Goal: Transaction & Acquisition: Purchase product/service

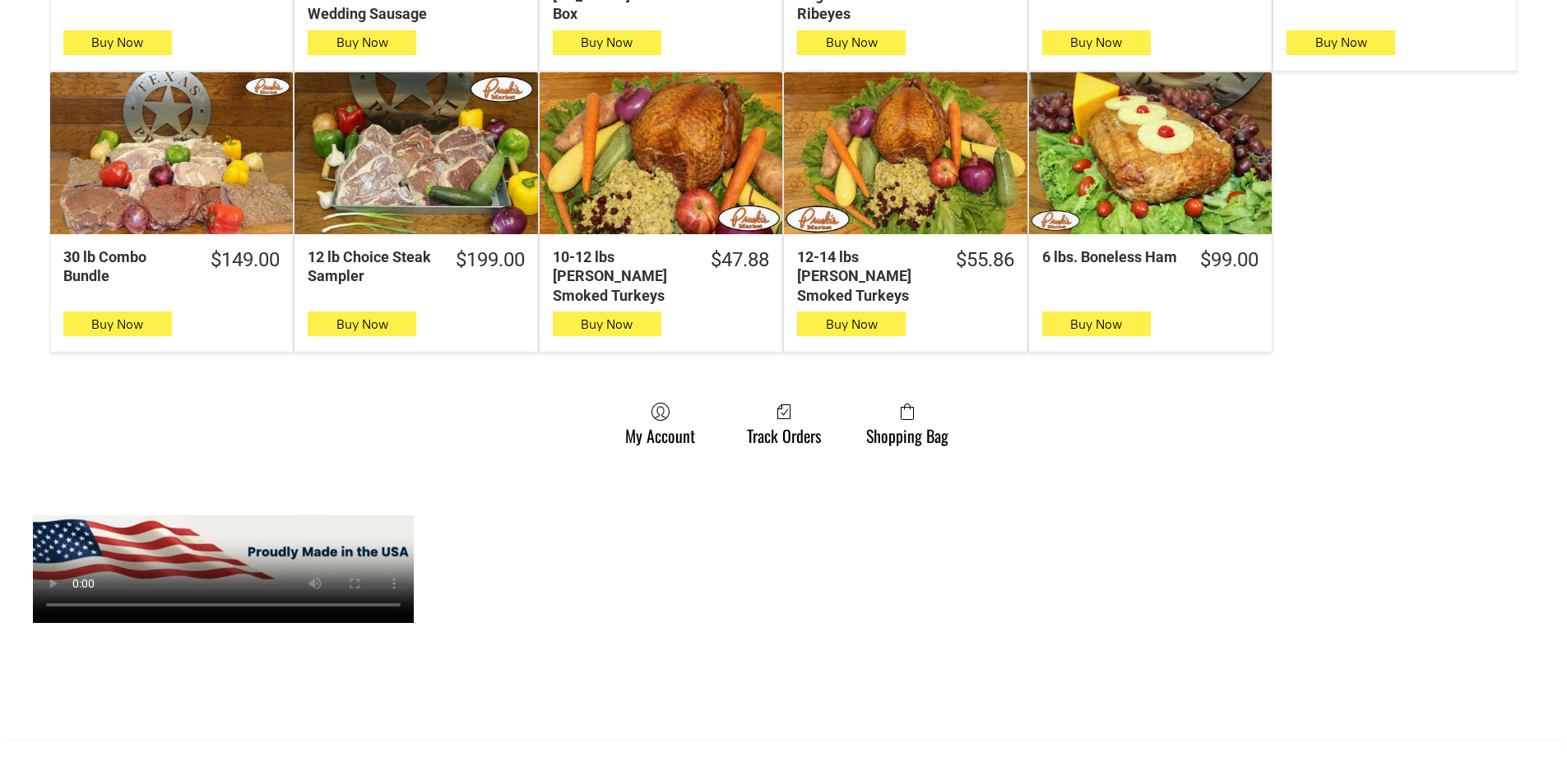
scroll to position [1151, 0]
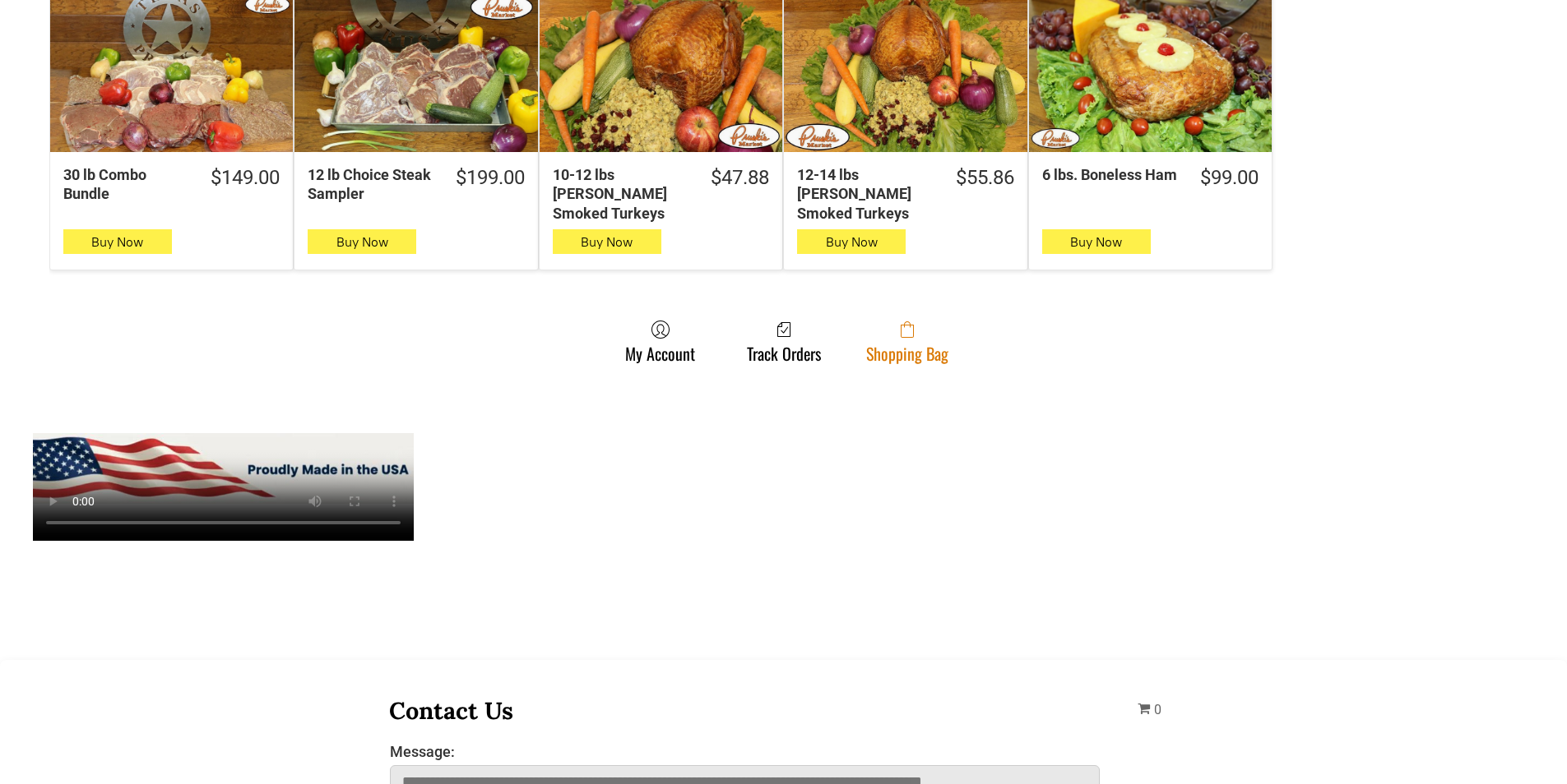
click at [915, 342] on link "Shopping Bag" at bounding box center [907, 342] width 99 height 44
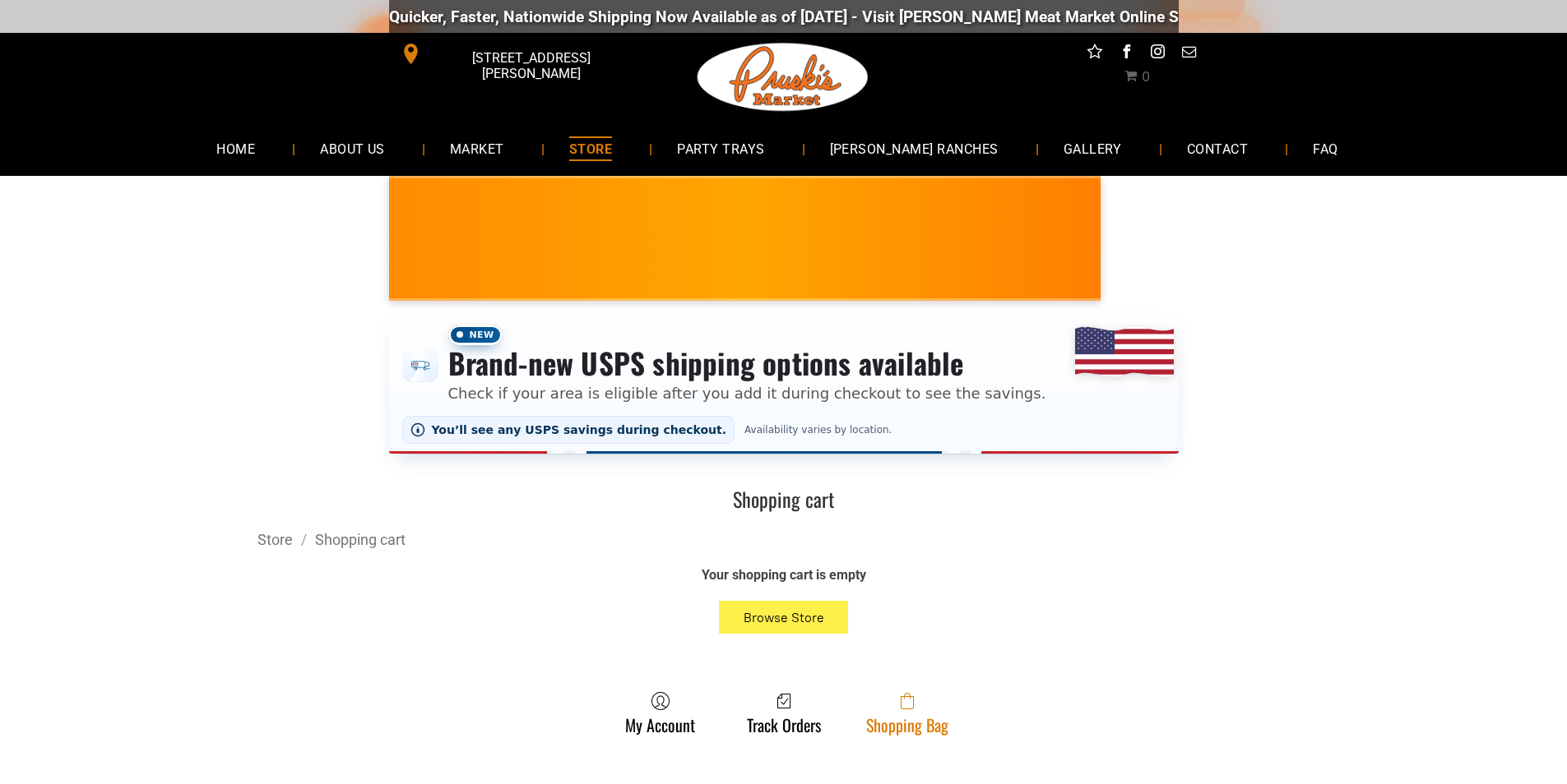
click at [904, 706] on icon at bounding box center [906, 701] width 13 height 17
click at [913, 701] on icon at bounding box center [906, 702] width 13 height 13
click at [888, 703] on span at bounding box center [906, 701] width 82 height 20
